Goal: Information Seeking & Learning: Understand process/instructions

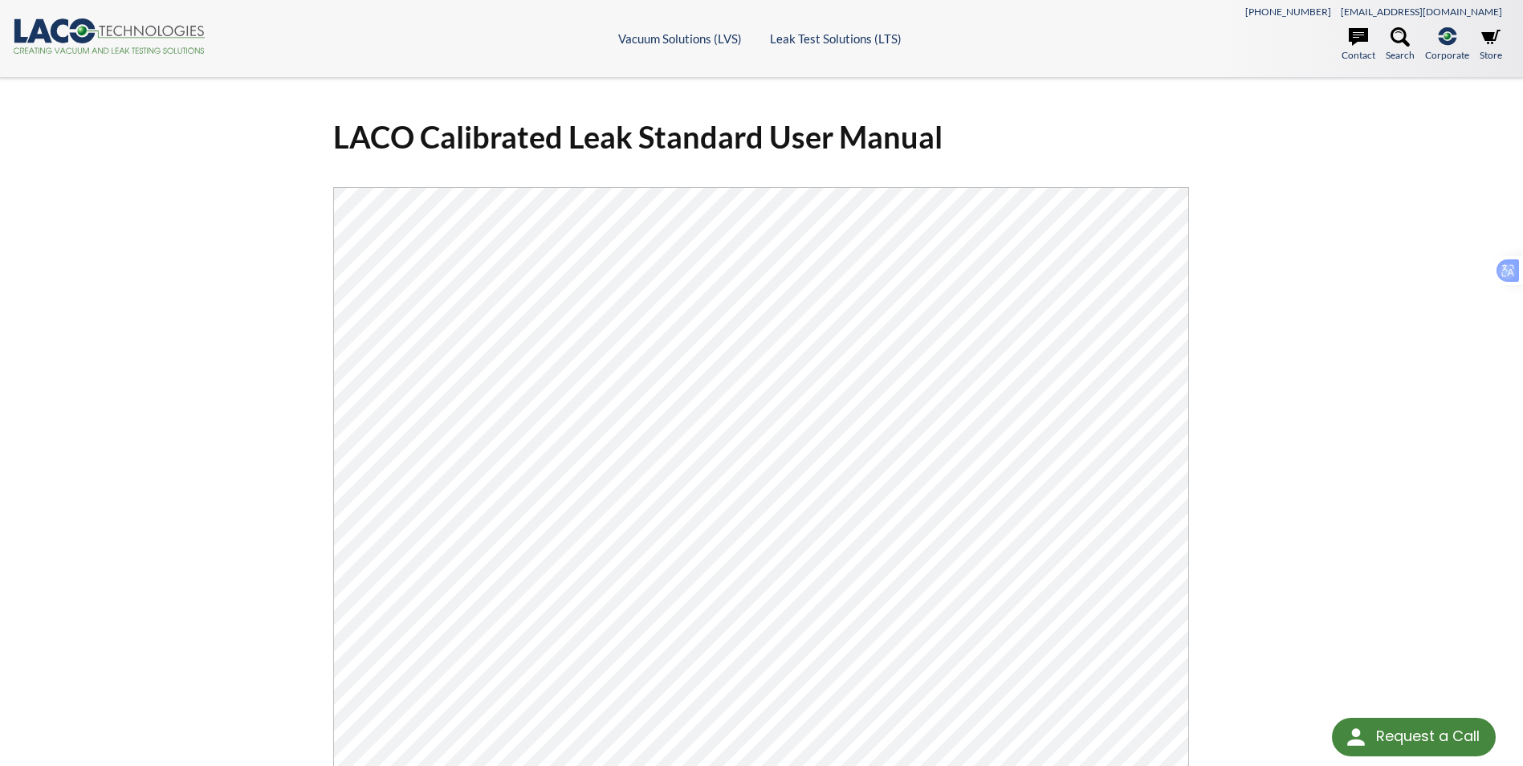
select select "تطبيق مصغَّر لترجمة اللغة"
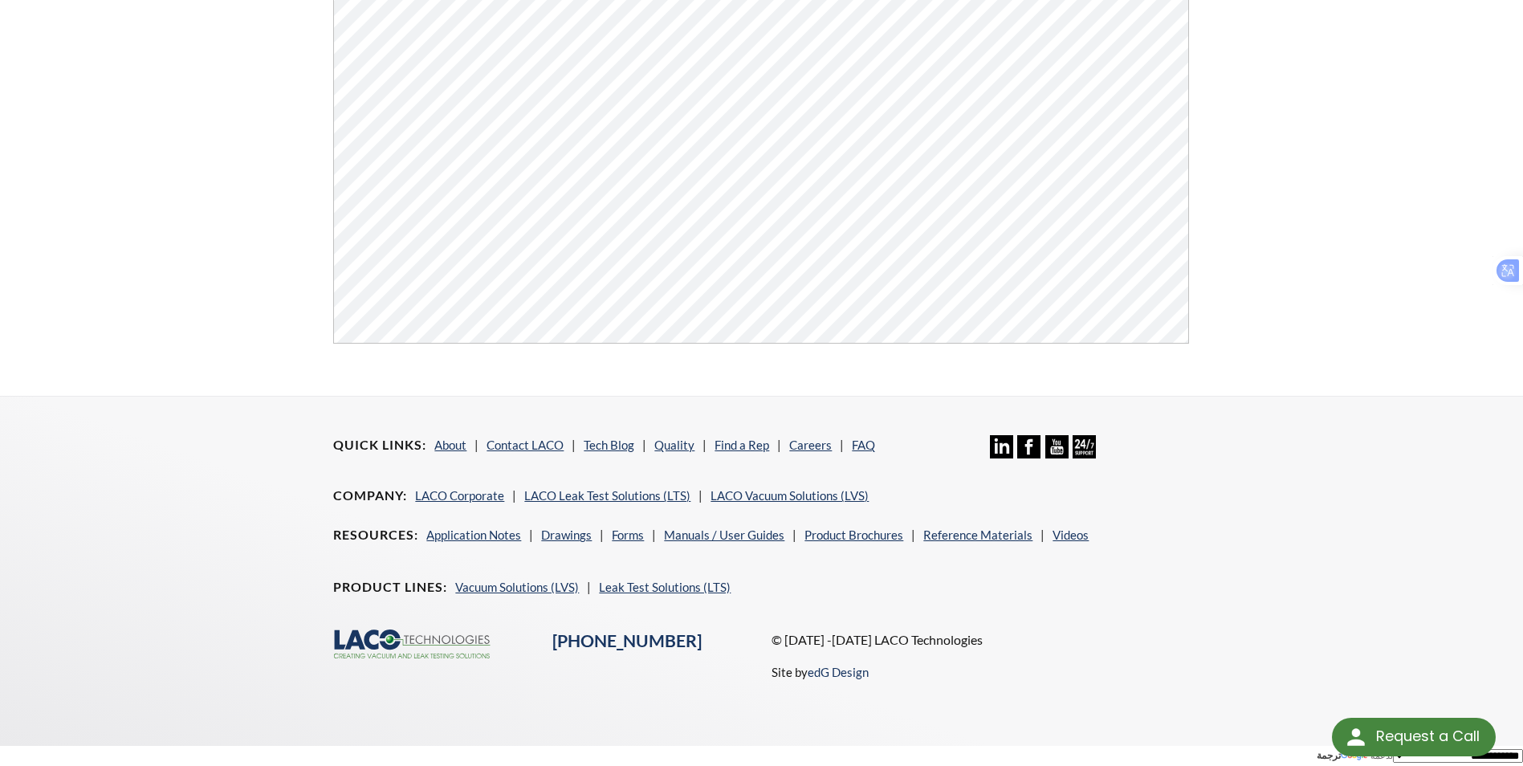
scroll to position [370, 0]
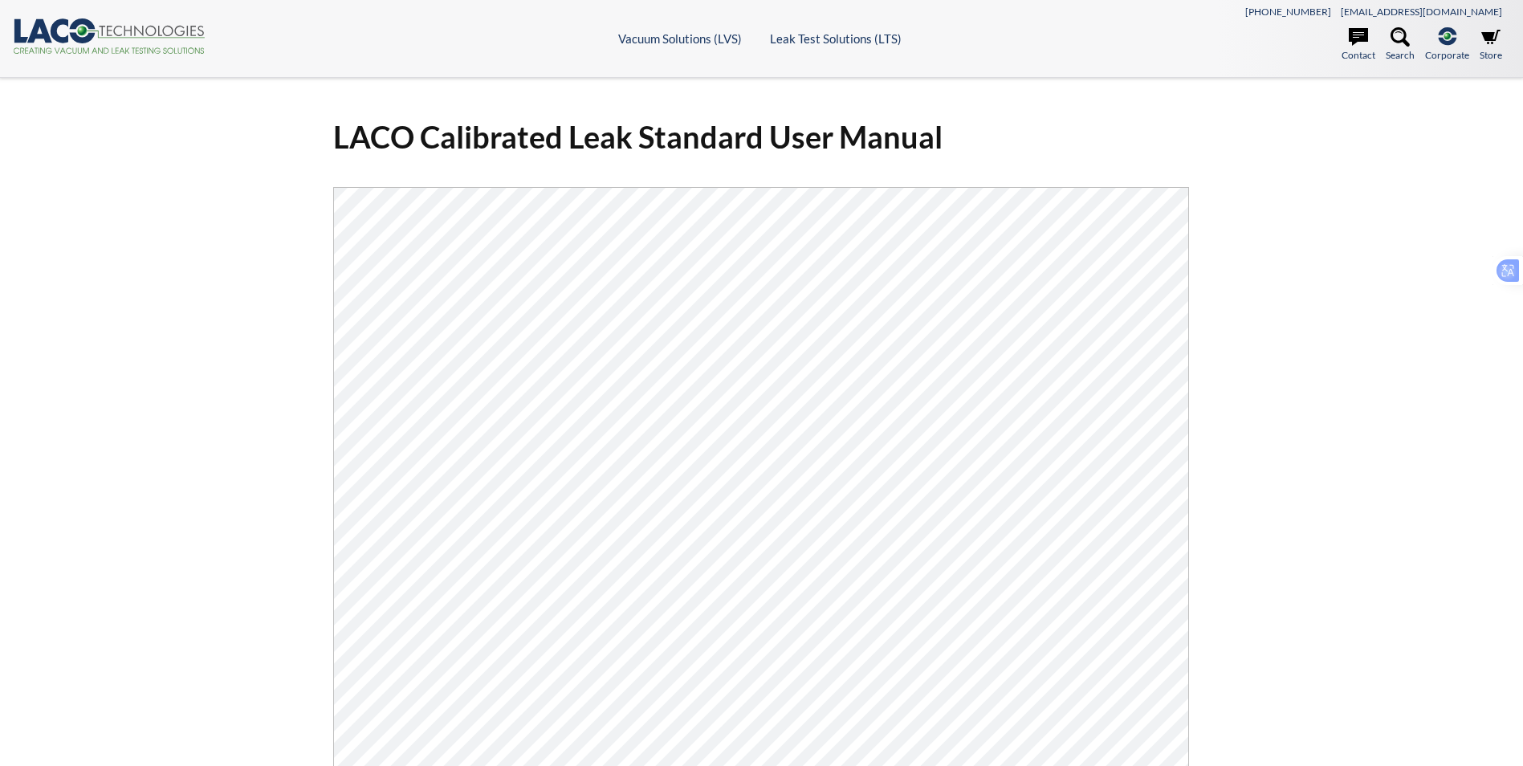
select select "تطبيق مصغَّر لترجمة اللغة"
